Goal: Information Seeking & Learning: Learn about a topic

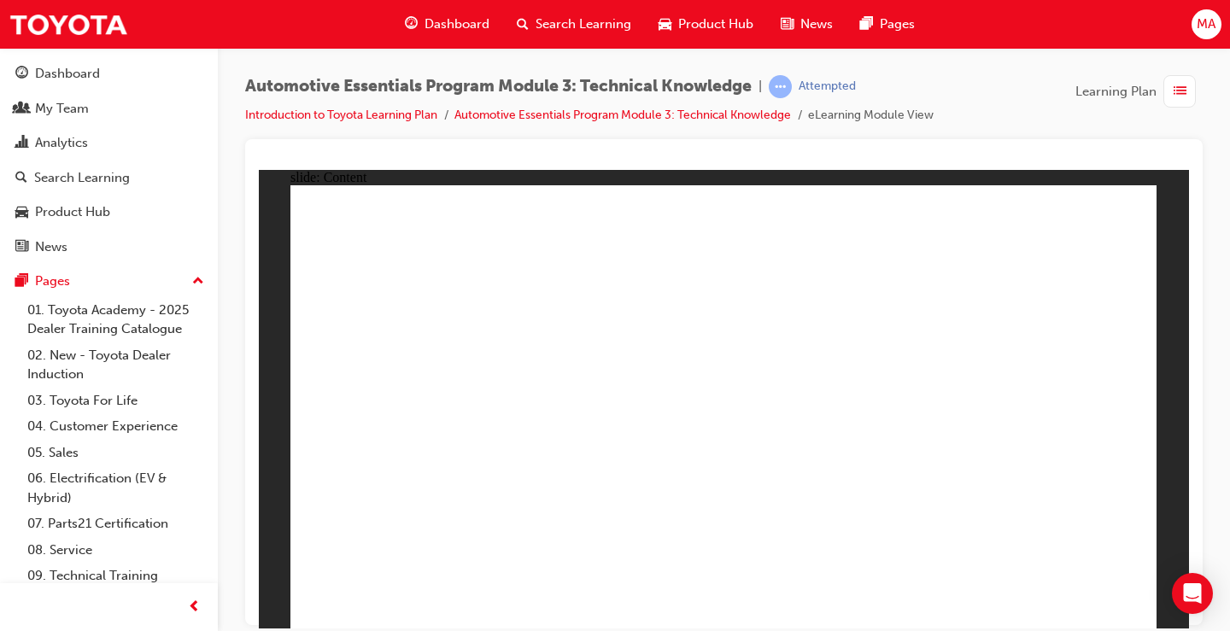
radio input "true"
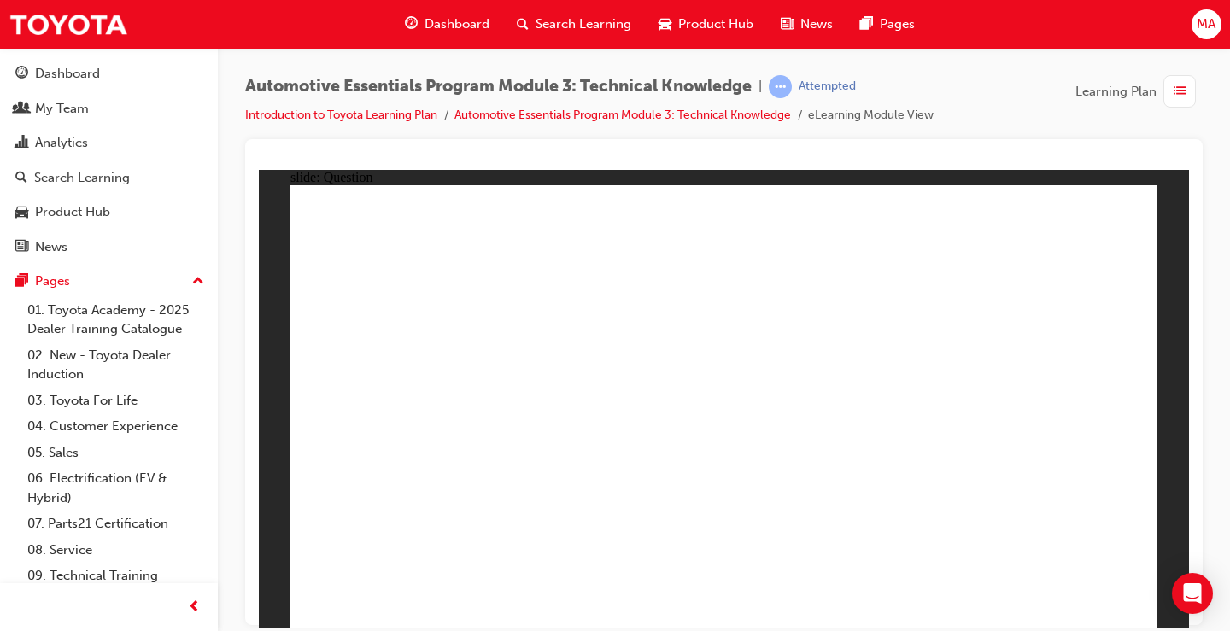
radio input "true"
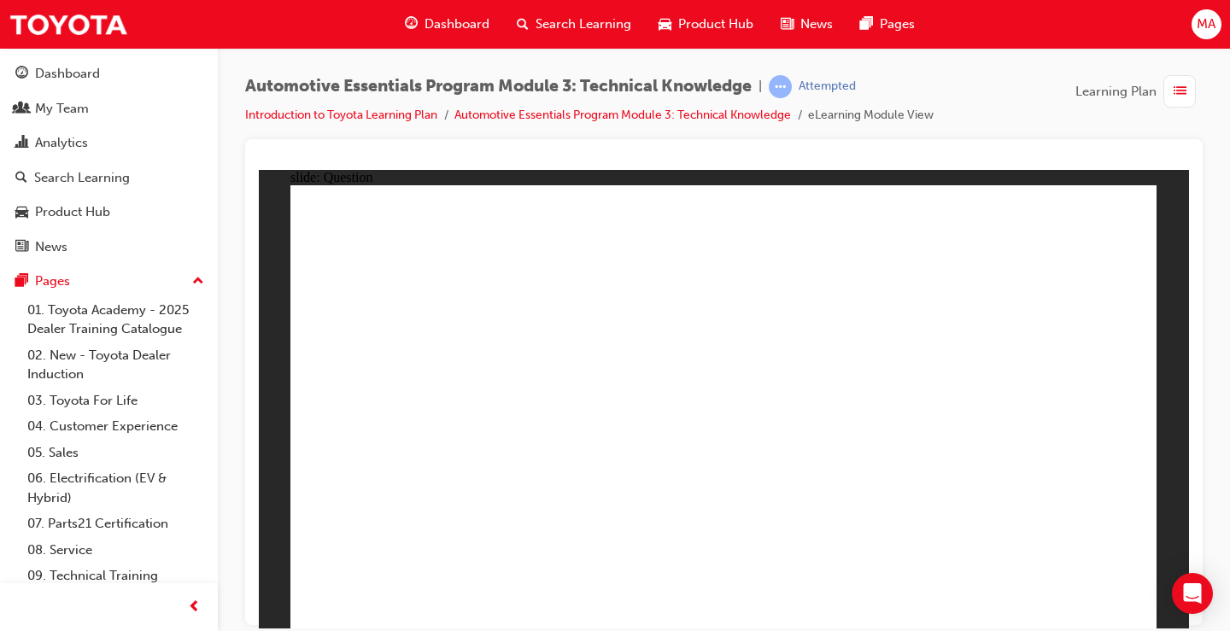
radio input "true"
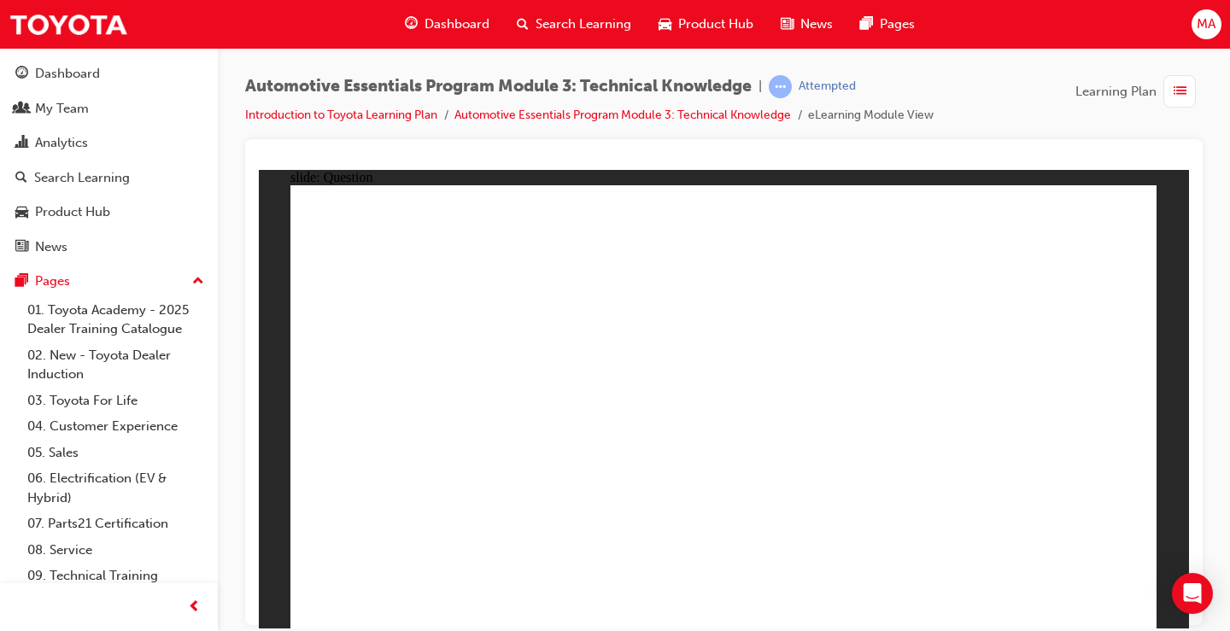
radio input "true"
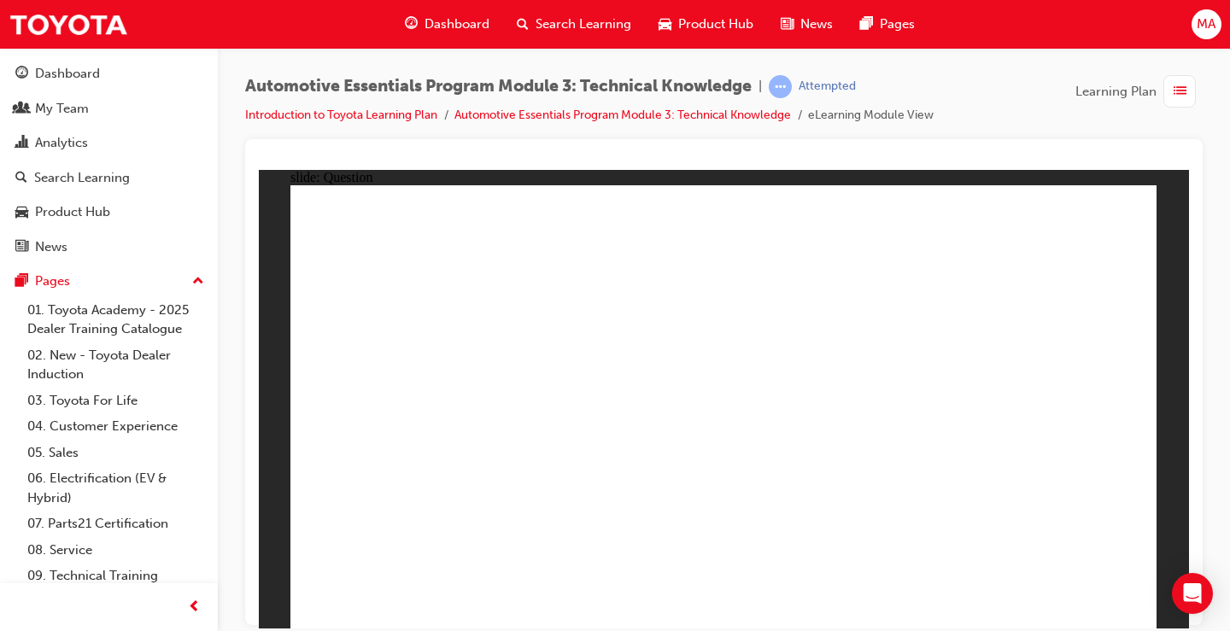
radio input "true"
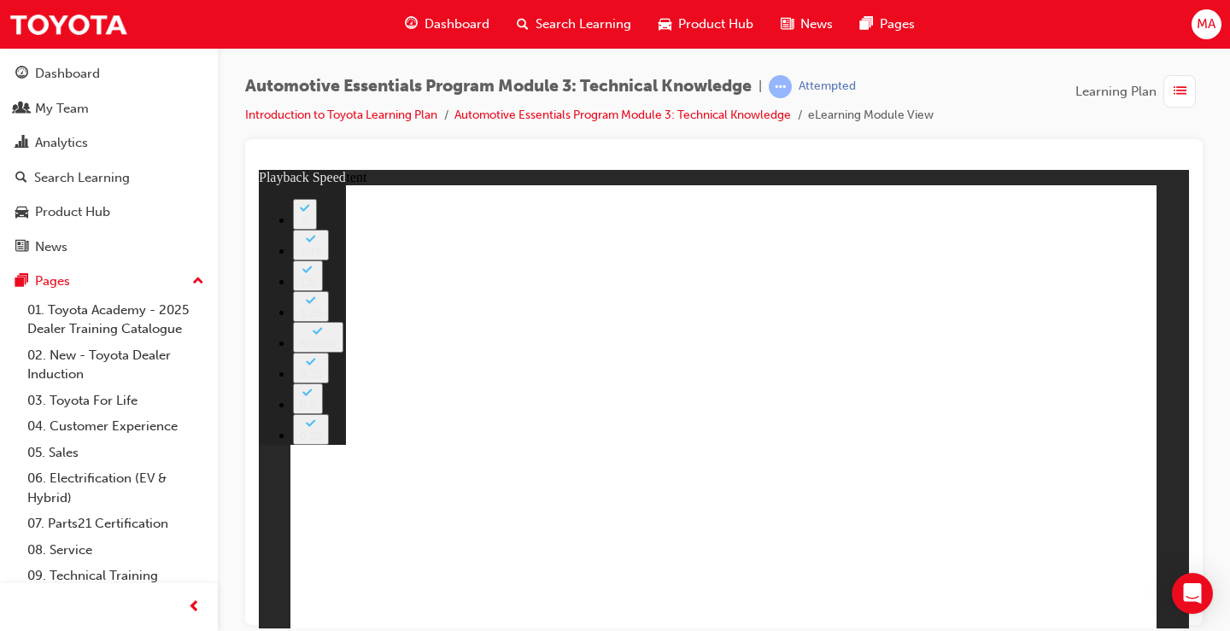
type input "227"
